Goal: Obtain resource: Obtain resource

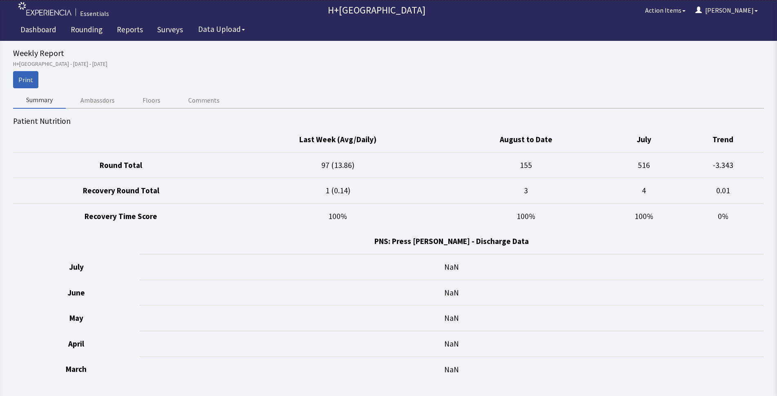
click at [105, 101] on button "Ambassdors" at bounding box center [97, 99] width 60 height 17
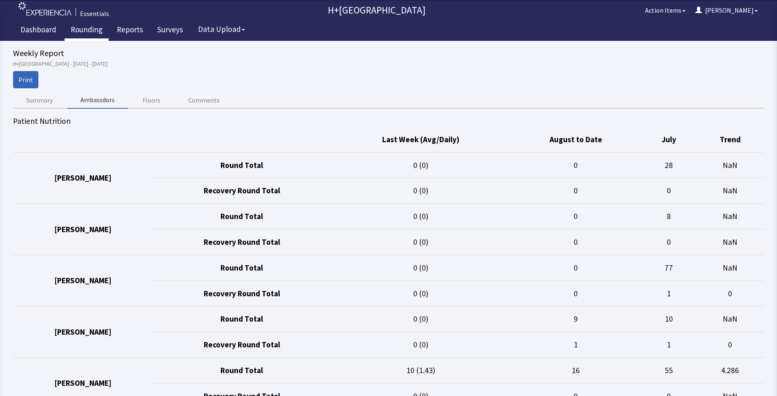
click at [87, 28] on link "Rounding" at bounding box center [87, 30] width 44 height 20
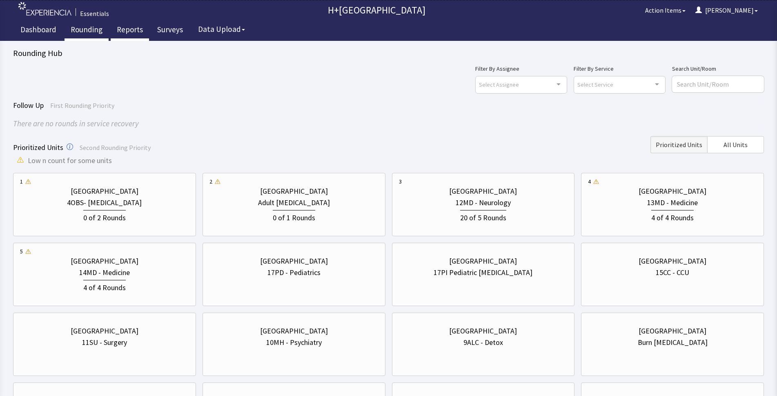
click at [131, 32] on link "Reports" at bounding box center [130, 30] width 38 height 20
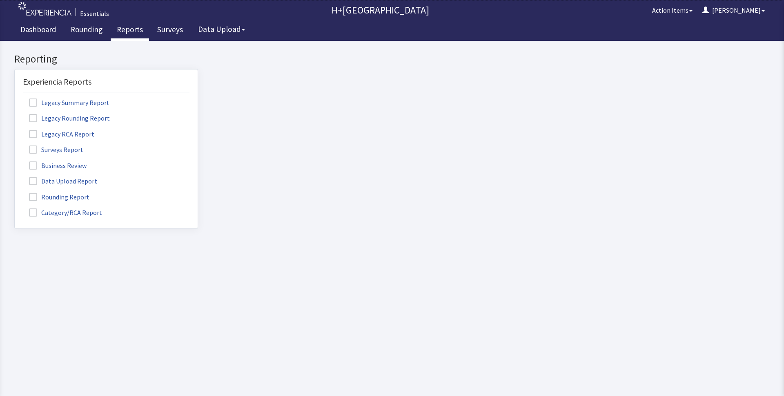
click at [36, 195] on span at bounding box center [33, 197] width 8 height 8
click at [15, 192] on input "Rounding Report" at bounding box center [15, 192] width 0 height 0
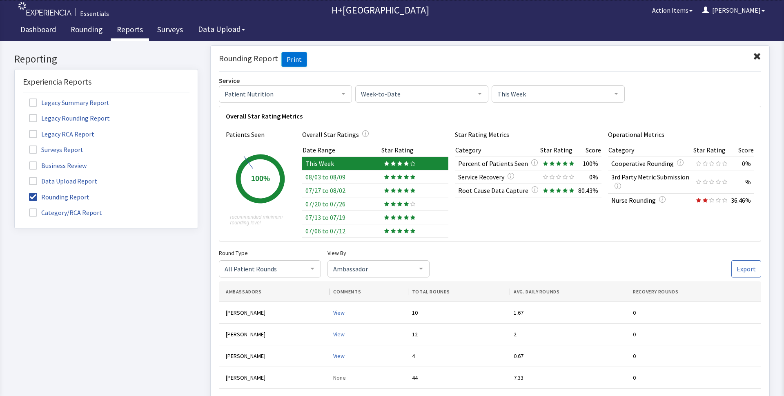
click at [385, 205] on icon at bounding box center [386, 203] width 5 height 4
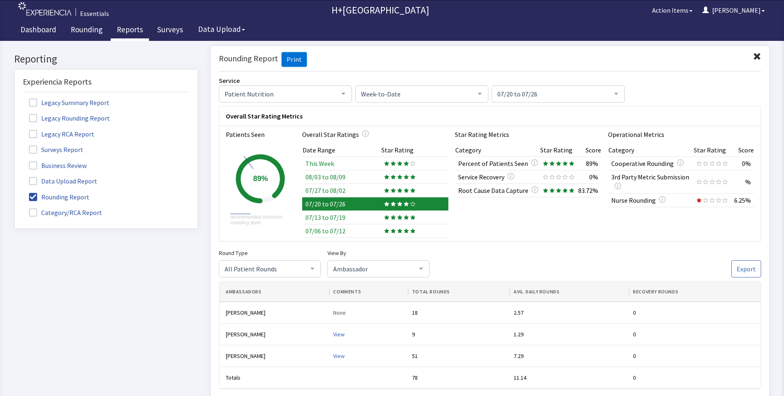
click at [388, 192] on div at bounding box center [399, 189] width 31 height 5
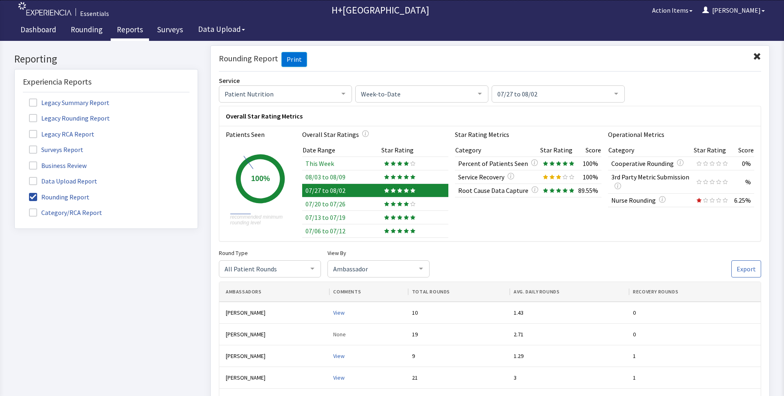
click at [393, 176] on icon at bounding box center [393, 176] width 5 height 4
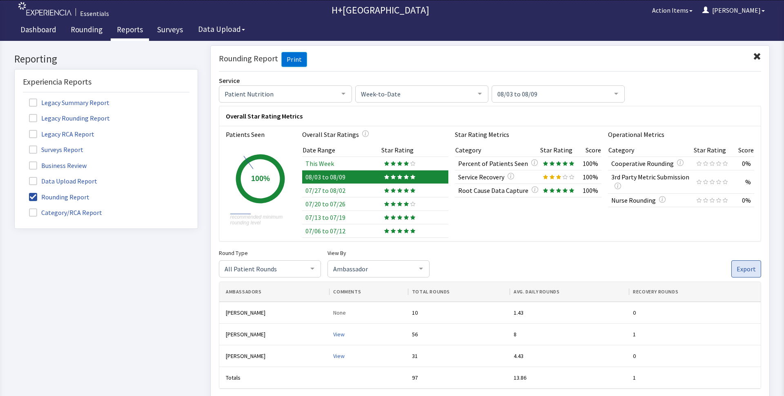
click at [742, 266] on span "Export" at bounding box center [746, 268] width 19 height 10
click at [315, 162] on td "This Week" at bounding box center [341, 162] width 79 height 13
